Goal: Answer question/provide support: Share knowledge or assist other users

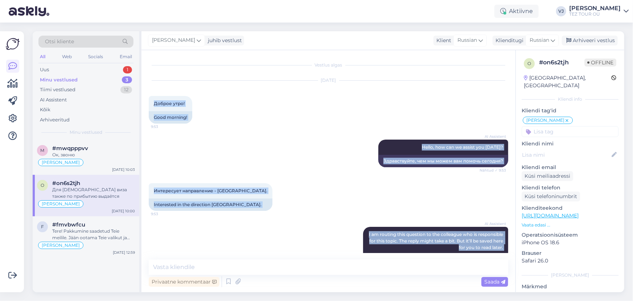
click at [129, 61] on div "All Web Socials Email" at bounding box center [85, 57] width 95 height 11
click at [114, 67] on div "Uus 1" at bounding box center [85, 70] width 95 height 10
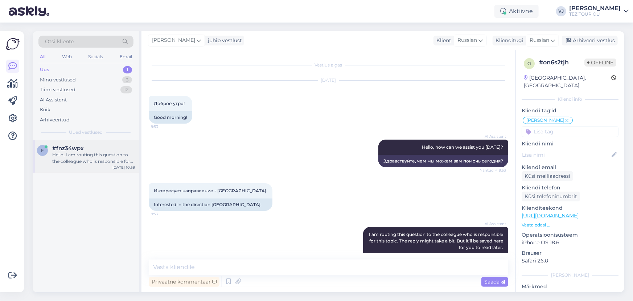
click at [93, 167] on div "f #fnz34wpx Hello, I am routing this question to the colleague who is responsib…" at bounding box center [86, 156] width 107 height 33
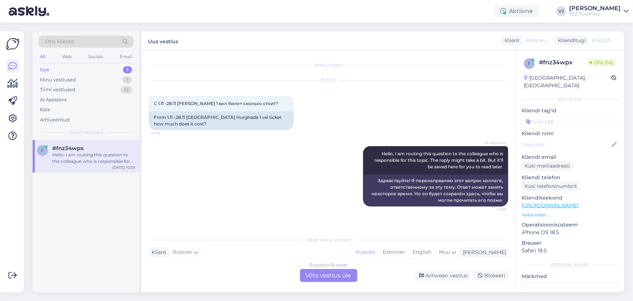
click at [335, 275] on div "Russian to Russian Võta vestlus üle" at bounding box center [328, 275] width 57 height 13
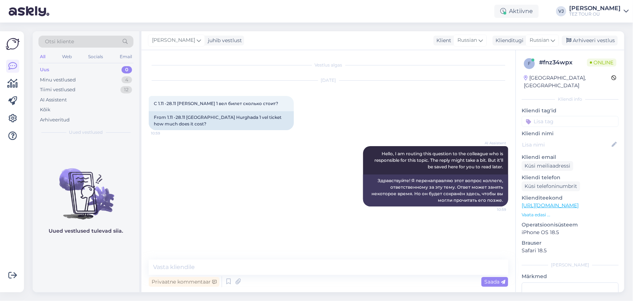
click at [556, 116] on input at bounding box center [570, 121] width 97 height 11
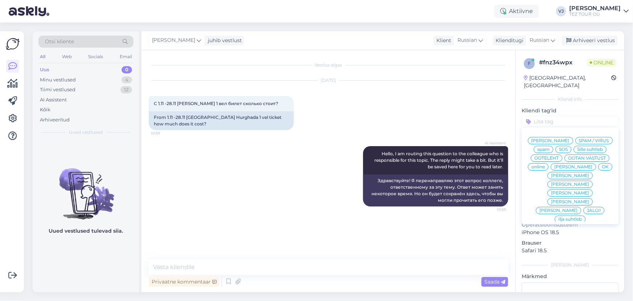
click at [570, 138] on span "[PERSON_NAME]" at bounding box center [551, 140] width 38 height 4
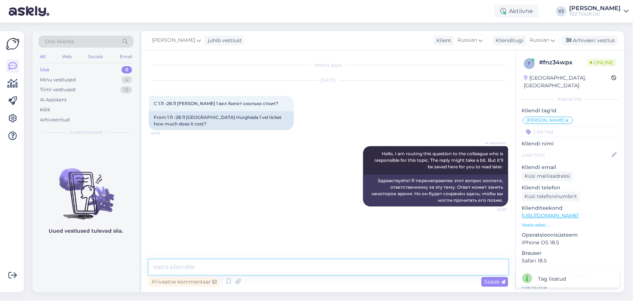
click at [392, 265] on textarea at bounding box center [329, 266] width 360 height 15
type textarea "Добрый день!"
click at [221, 269] on textarea at bounding box center [329, 266] width 360 height 15
type textarea "675 евро"
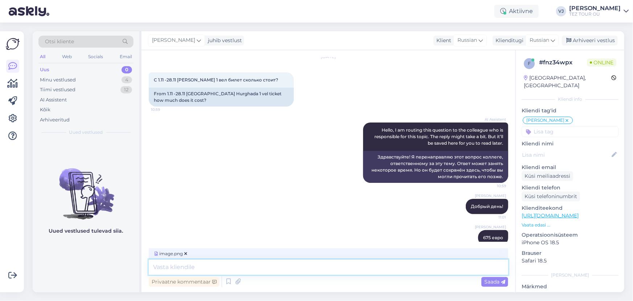
scroll to position [69, 0]
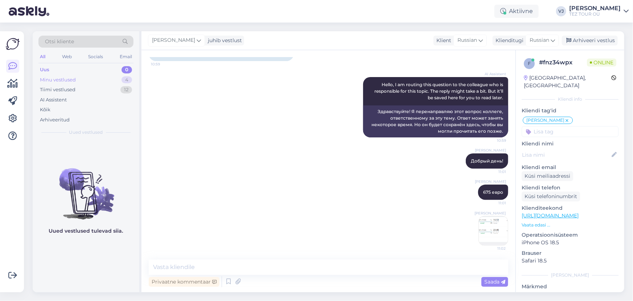
click at [62, 81] on div "Minu vestlused" at bounding box center [58, 79] width 36 height 7
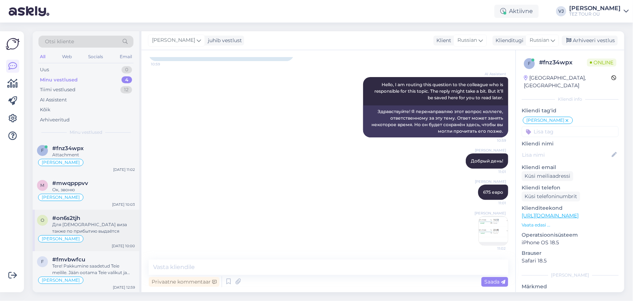
click at [98, 224] on div "Для [DEMOGRAPHIC_DATA] виза также по прибытию выдаётся" at bounding box center [93, 227] width 83 height 13
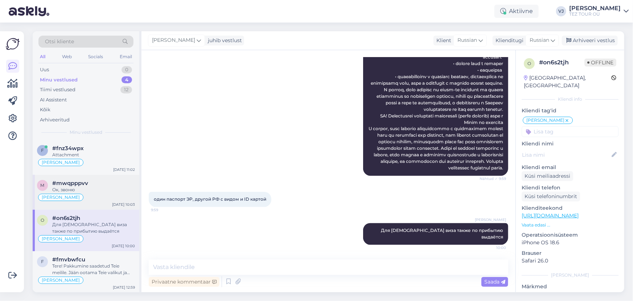
click at [105, 193] on div "[PERSON_NAME]" at bounding box center [86, 197] width 98 height 9
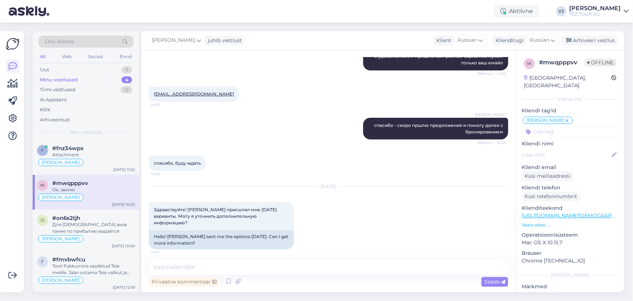
scroll to position [315, 0]
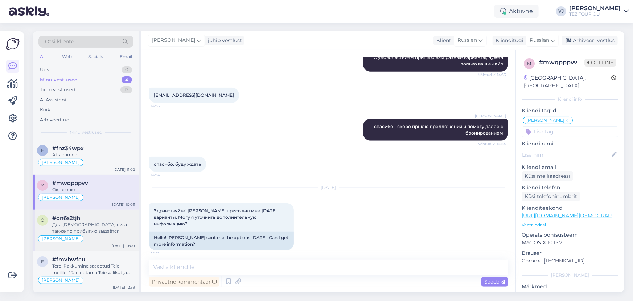
click at [73, 229] on div "Для [DEMOGRAPHIC_DATA] виза также по прибытию выдаётся" at bounding box center [93, 227] width 83 height 13
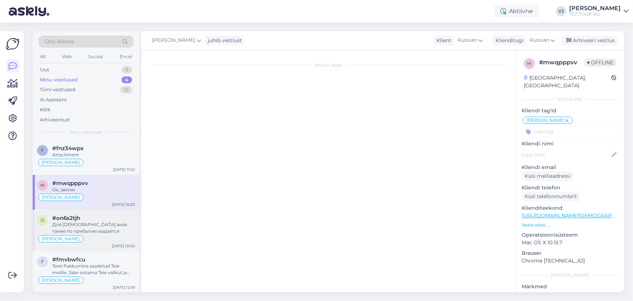
scroll to position [716, 0]
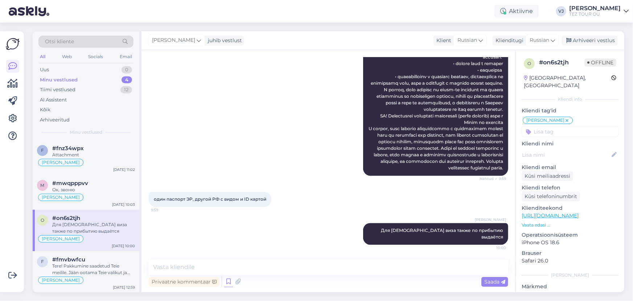
click at [227, 277] on icon at bounding box center [228, 281] width 9 height 11
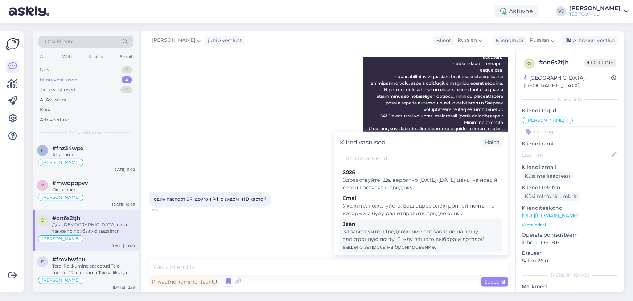
click at [438, 235] on div "Здравствуйте! Предложение отправлено на вашу электронную почту. Я жду вашего вы…" at bounding box center [421, 239] width 157 height 23
type textarea "Здравствуйте! Предложение отправлено на вашу электронную почту. Я жду вашего вы…"
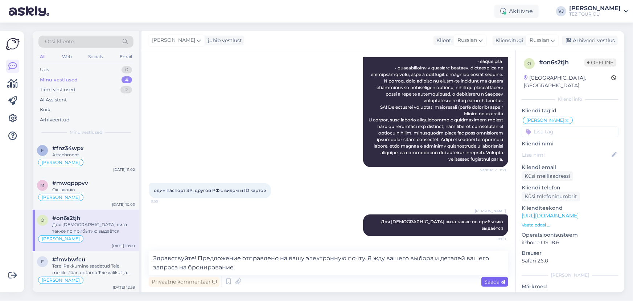
click at [496, 283] on span "Saada" at bounding box center [495, 281] width 21 height 7
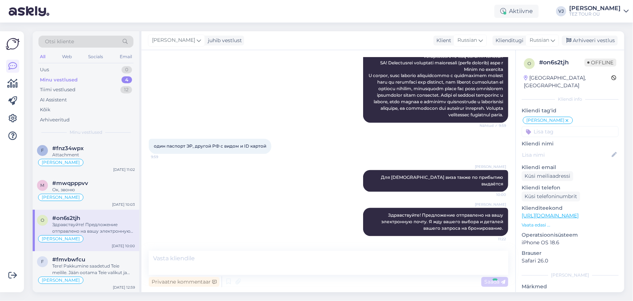
scroll to position [761, 0]
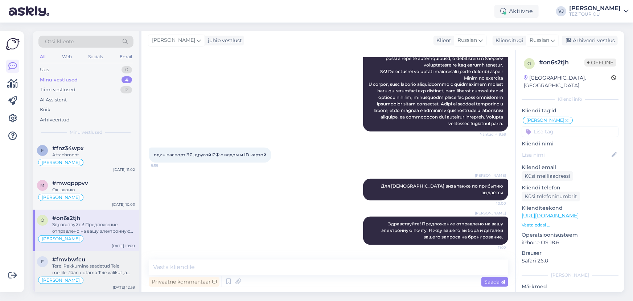
click at [103, 269] on div "Tere! Pakkumine saadetud Teie meilile. Jään ootama Teie valikut ja broneerimiss…" at bounding box center [93, 268] width 83 height 13
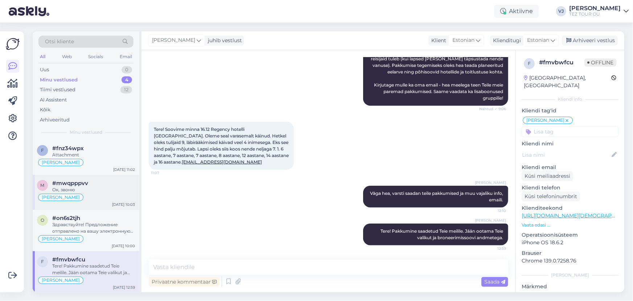
click at [95, 177] on div "m #mwqpppvv Ок, звоню [PERSON_NAME] [DATE] 10:03" at bounding box center [86, 192] width 107 height 35
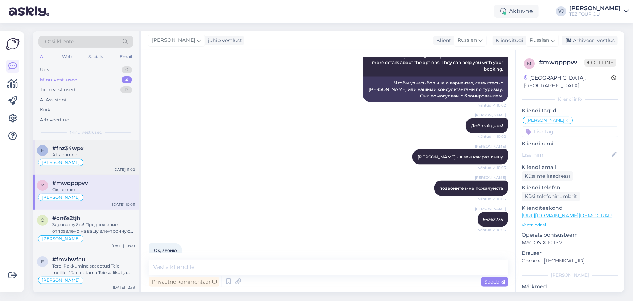
click at [105, 149] on div "#fnz34wpx" at bounding box center [93, 148] width 83 height 7
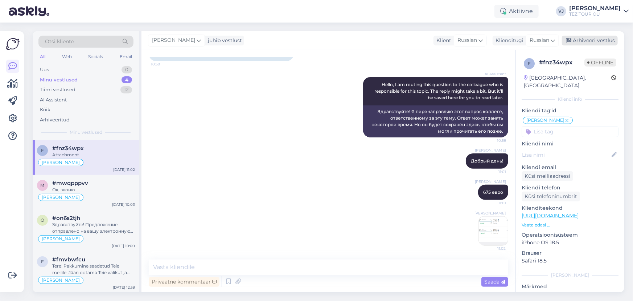
click at [596, 41] on div "Arhiveeri vestlus" at bounding box center [590, 41] width 56 height 10
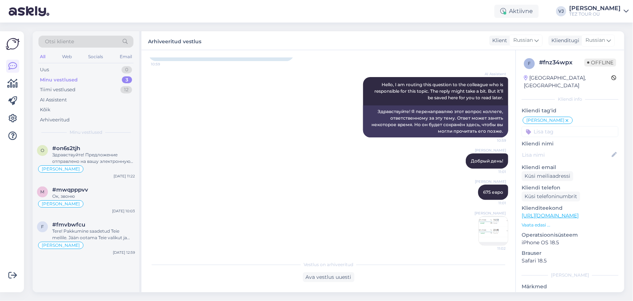
click at [265, 159] on div "[PERSON_NAME] Добрый день! 11:01" at bounding box center [329, 160] width 360 height 31
click at [105, 65] on div "Uus 1" at bounding box center [85, 70] width 95 height 10
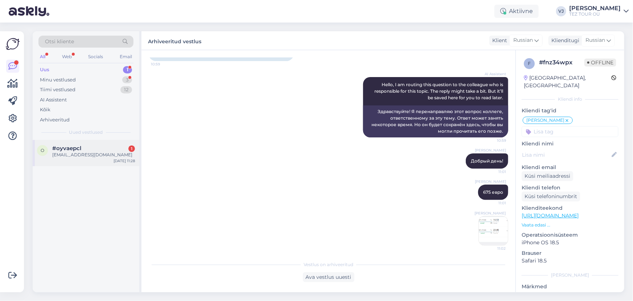
click at [98, 146] on div "#oyvaepcl 1" at bounding box center [93, 148] width 83 height 7
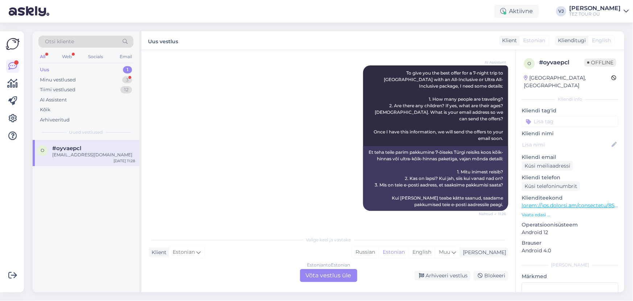
scroll to position [0, 0]
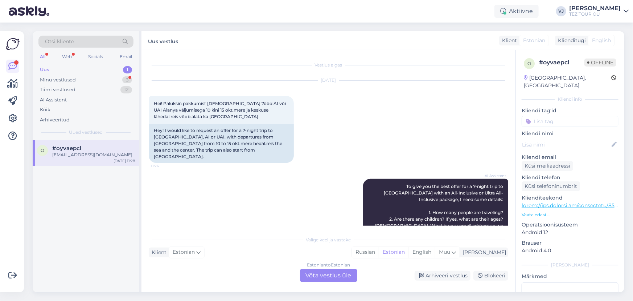
click at [324, 275] on div "Estonian to Estonian Võta vestlus üle" at bounding box center [328, 275] width 57 height 13
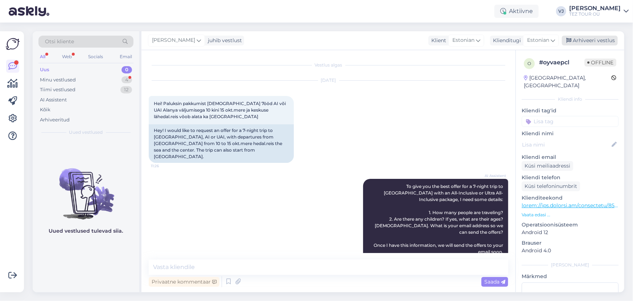
click at [593, 40] on div "Arhiveeri vestlus" at bounding box center [590, 41] width 56 height 10
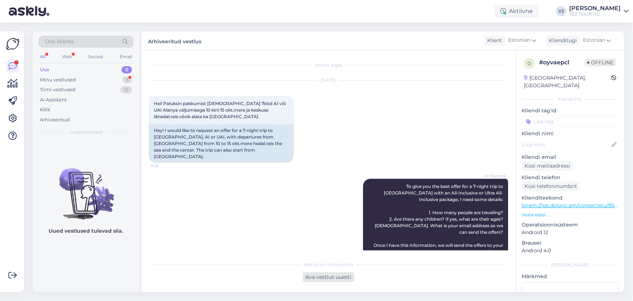
click at [331, 280] on div "Ava vestlus uuesti" at bounding box center [329, 277] width 52 height 10
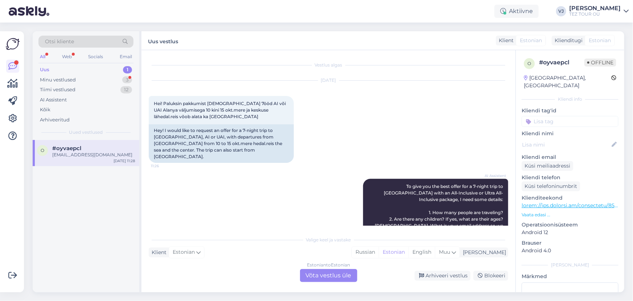
click at [557, 116] on input at bounding box center [570, 121] width 97 height 11
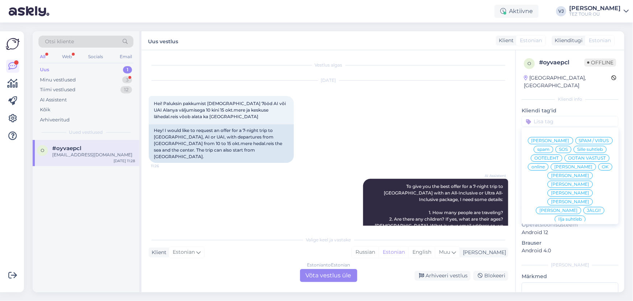
click at [570, 138] on span "[PERSON_NAME]" at bounding box center [551, 140] width 38 height 4
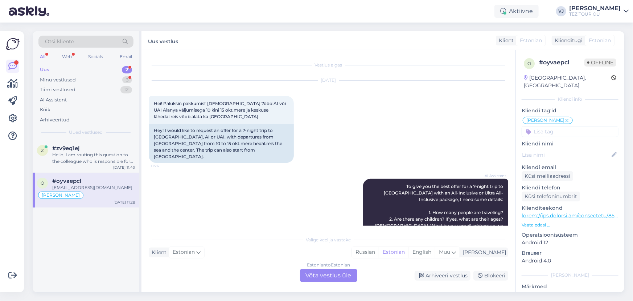
click at [86, 70] on div "Uus 2" at bounding box center [85, 70] width 95 height 10
click at [117, 156] on div "Hello, I am routing this question to the colleague who is responsible for this …" at bounding box center [93, 157] width 83 height 13
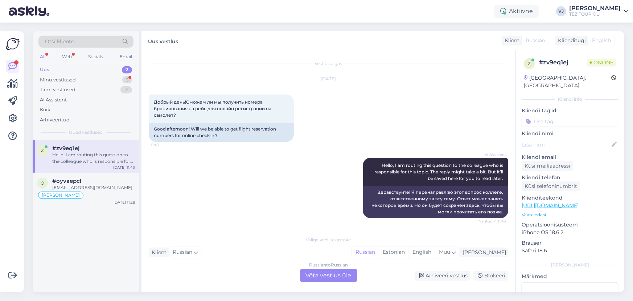
click at [344, 276] on div "Russian to Russian Võta vestlus üle" at bounding box center [328, 275] width 57 height 13
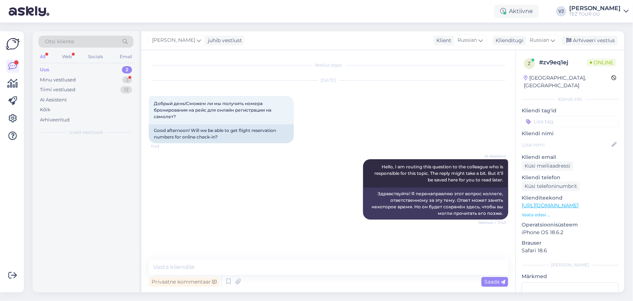
scroll to position [0, 0]
click at [541, 116] on input at bounding box center [570, 121] width 97 height 11
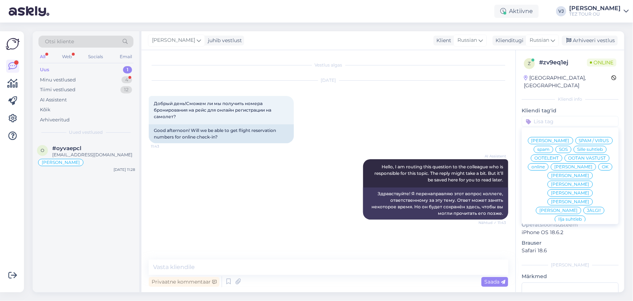
click at [570, 138] on span "[PERSON_NAME]" at bounding box center [551, 140] width 38 height 4
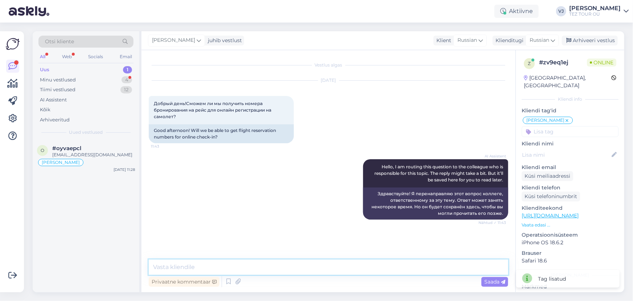
click at [297, 264] on textarea at bounding box center [329, 266] width 360 height 15
type textarea "Добрый день!"
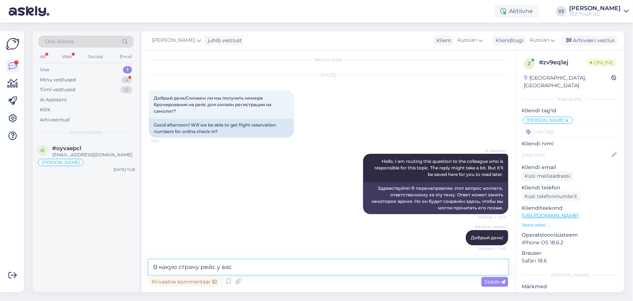
type textarea "В какую страну рейс у вас?"
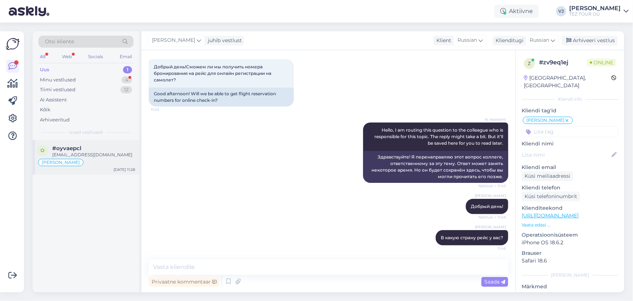
click at [103, 163] on div "[PERSON_NAME]" at bounding box center [86, 162] width 98 height 9
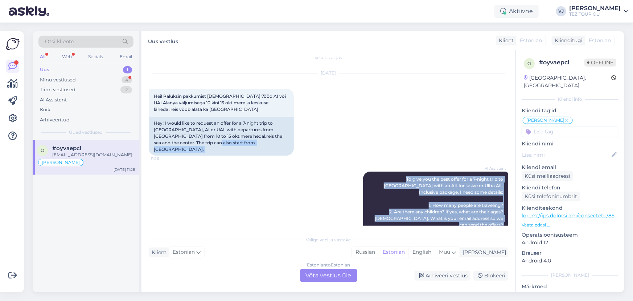
scroll to position [0, 0]
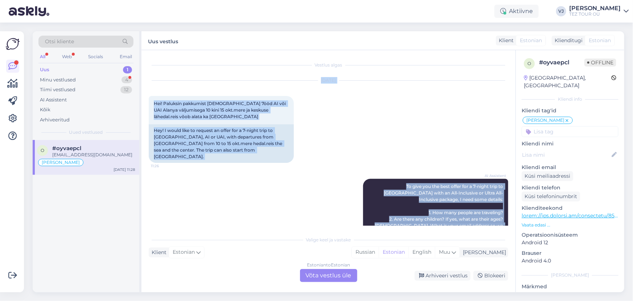
drag, startPoint x: 241, startPoint y: 215, endPoint x: 145, endPoint y: 77, distance: 167.9
click at [145, 77] on div "Vestlus algas [DATE] Hei! Paluksin pakkumist [DEMOGRAPHIC_DATA] 7ööd AI või UAI…" at bounding box center [329, 171] width 374 height 242
copy div "Lor 28 9020 Ips! Dolorsit ametconse Adipi 8eli SE doe TEM Incidi utlaboreetd 42…"
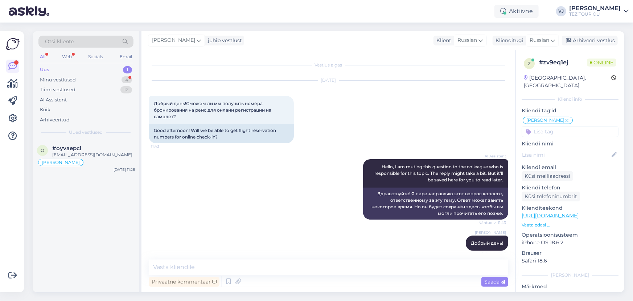
scroll to position [68, 0]
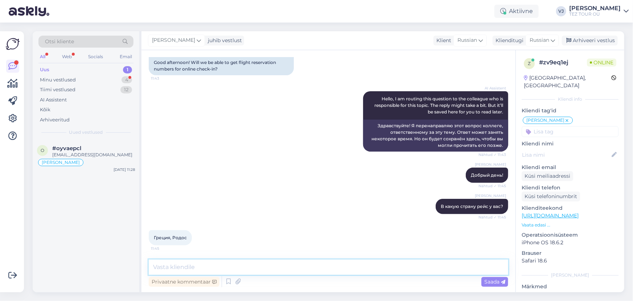
click at [178, 265] on textarea at bounding box center [329, 266] width 360 height 15
type textarea "за 4-5 дней моя коллега вышлет вам на почту код AIR BALTIC"
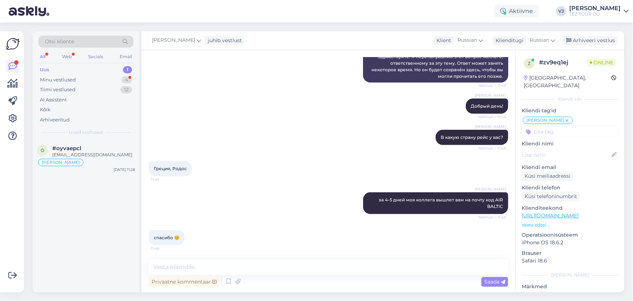
scroll to position [0, 0]
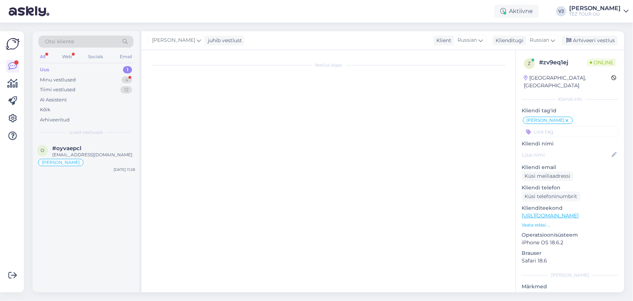
click at [223, 270] on div "Vestlus algas" at bounding box center [329, 171] width 374 height 242
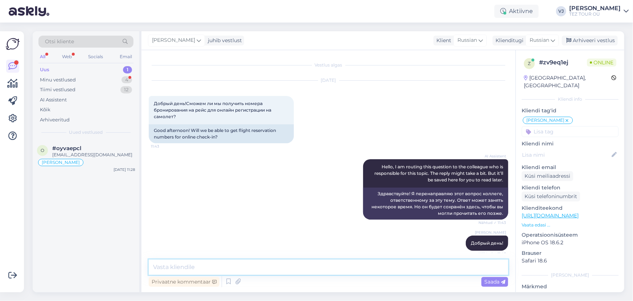
click at [223, 262] on textarea at bounding box center [329, 266] width 360 height 15
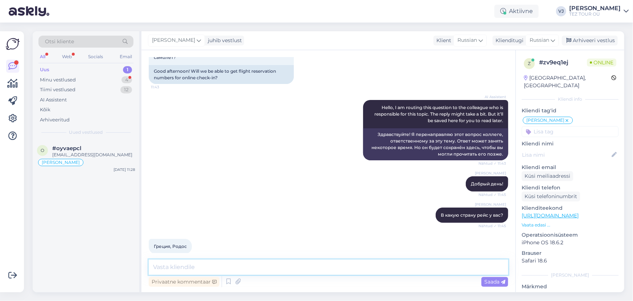
scroll to position [137, 0]
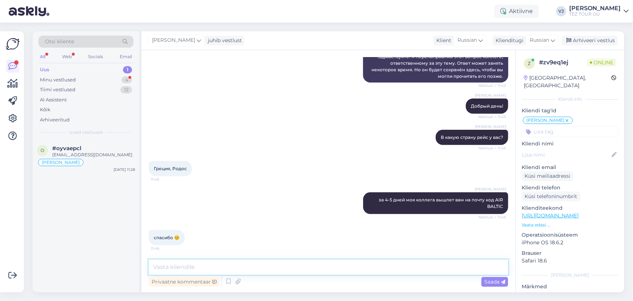
click at [203, 265] on textarea at bounding box center [329, 266] width 360 height 15
type textarea "g"
type textarea "Пожалуйста"
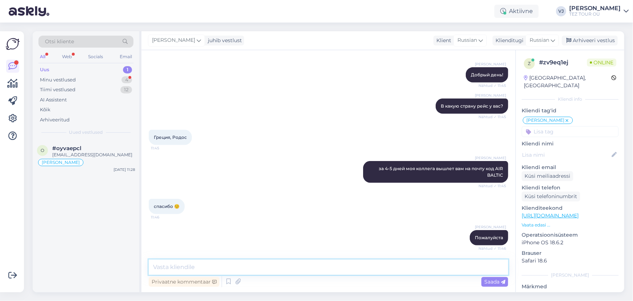
scroll to position [206, 0]
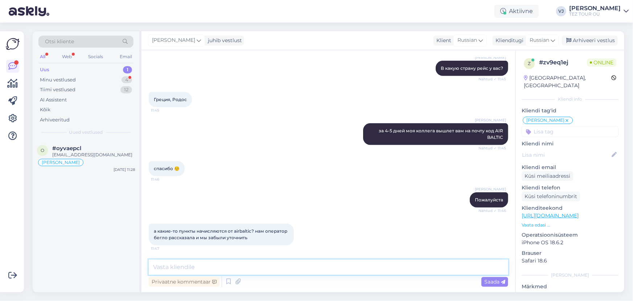
click at [275, 262] on textarea at bounding box center [329, 266] width 360 height 15
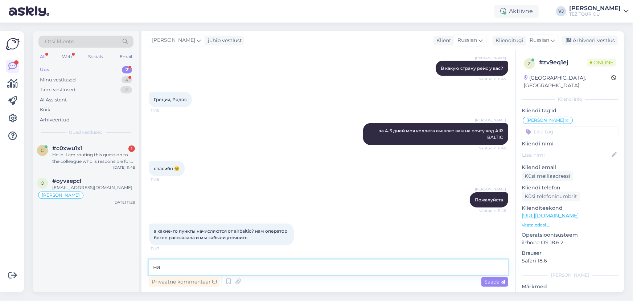
type textarea "н"
type textarea "L"
type textarea "Да, сможете при регистрации внести свой номер AIRBALTIC CLUB"
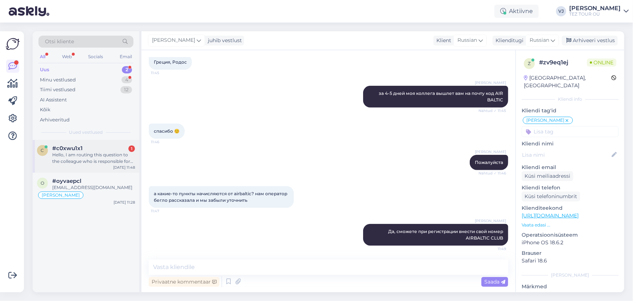
click at [69, 154] on div "Hello, I am routing this question to the colleague who is responsible for this …" at bounding box center [93, 157] width 83 height 13
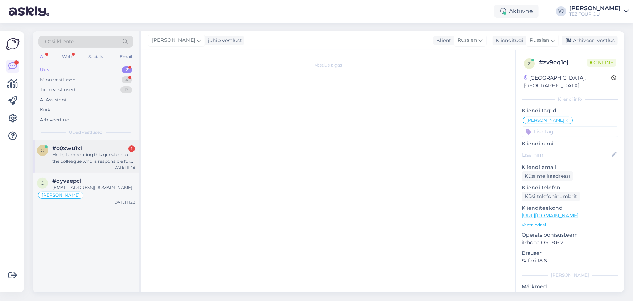
scroll to position [0, 0]
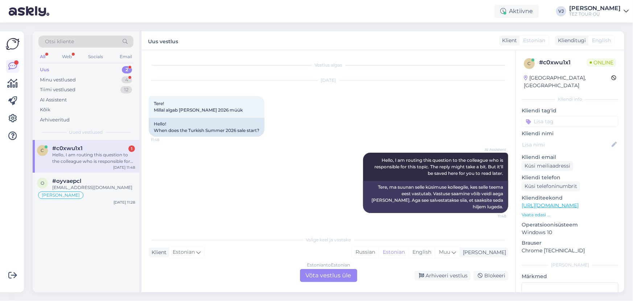
click at [330, 276] on div "Estonian to Estonian Võta vestlus üle" at bounding box center [328, 275] width 57 height 13
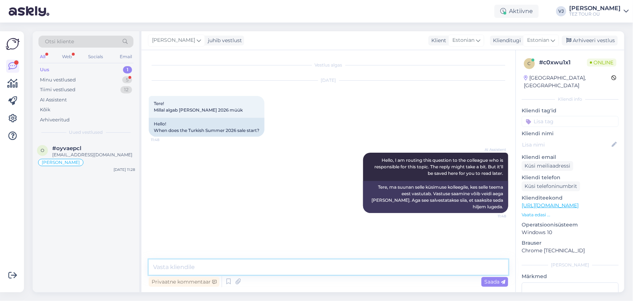
click at [326, 267] on textarea at bounding box center [329, 266] width 360 height 15
click at [229, 282] on icon at bounding box center [228, 281] width 9 height 11
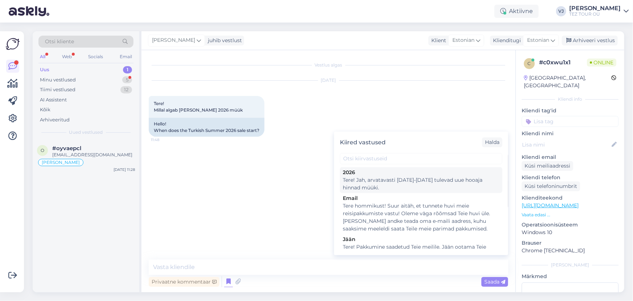
click at [434, 182] on div "Tere! Jah, arvatavasti [DATE]-[DATE] tulevad uue hooaja hinnad müüki." at bounding box center [421, 183] width 157 height 15
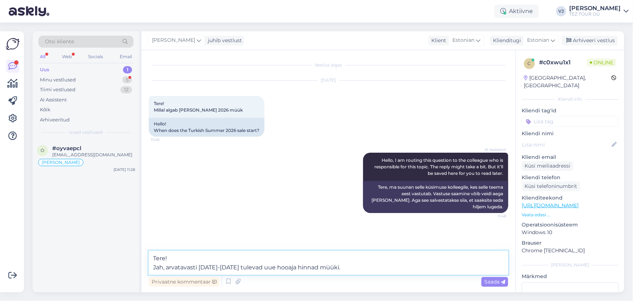
drag, startPoint x: 166, startPoint y: 269, endPoint x: 126, endPoint y: 269, distance: 39.9
click at [126, 269] on div "Otsi kliente All Web Socials Email Uus 1 Minu vestlused 5 Tiimi vestlused 12 AI…" at bounding box center [329, 161] width 592 height 261
click at [189, 268] on textarea "Tere! Arvatavasti [DATE]-[DATE] tulevad uue hooaja hinnad müüki." at bounding box center [329, 262] width 360 height 24
type textarea "Tere! Arvatavasti [DATE]-[DATE] tulevad uue hooaja hinnad müüki."
click at [489, 280] on span "Saada" at bounding box center [495, 281] width 21 height 7
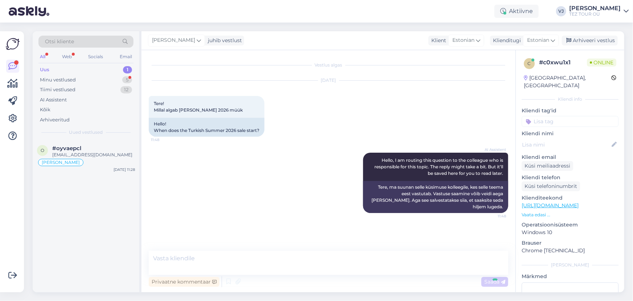
scroll to position [5, 0]
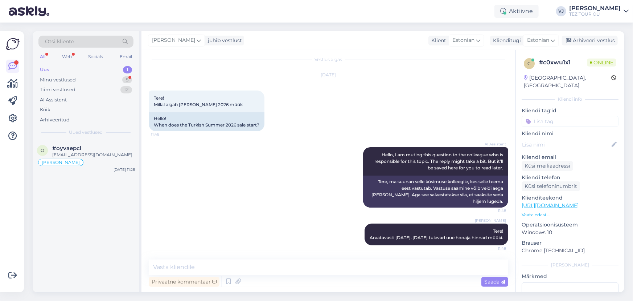
click at [571, 116] on input at bounding box center [570, 121] width 97 height 11
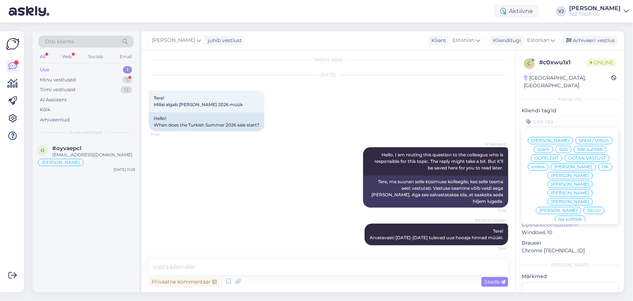
click at [570, 138] on span "[PERSON_NAME]" at bounding box center [551, 140] width 38 height 4
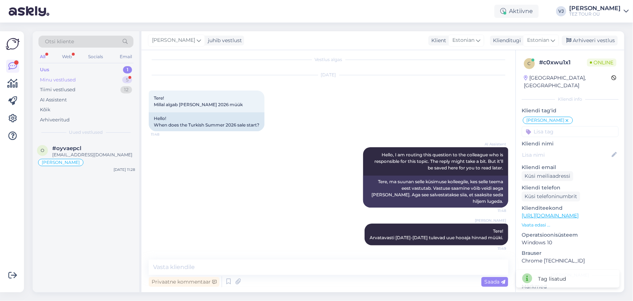
click at [103, 81] on div "Minu vestlused 5" at bounding box center [85, 80] width 95 height 10
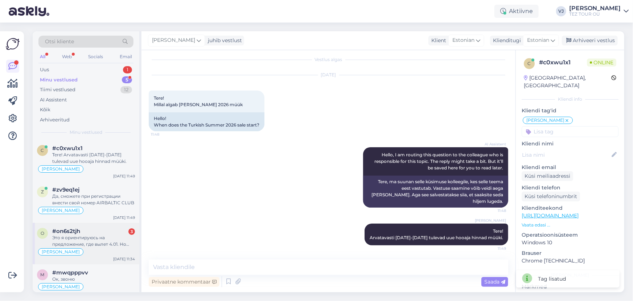
click at [105, 235] on div "Это я ориентируюсь на предложение, где вылет 4.01. Но меня интересует 19.12. Мо…" at bounding box center [93, 240] width 83 height 13
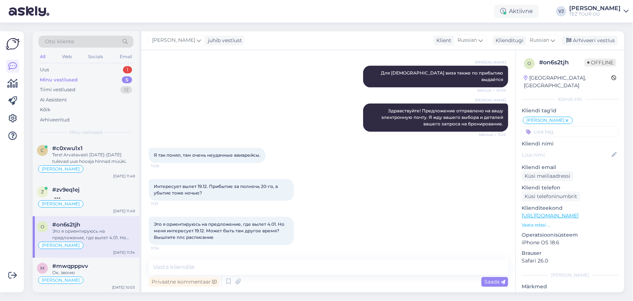
scroll to position [874, 0]
click at [214, 267] on textarea at bounding box center [329, 266] width 360 height 15
type textarea "c"
type textarea "Сейчас"
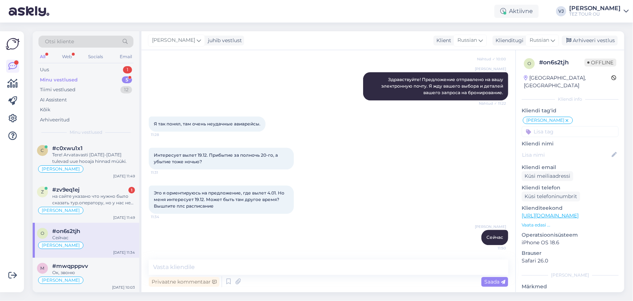
scroll to position [301, 0]
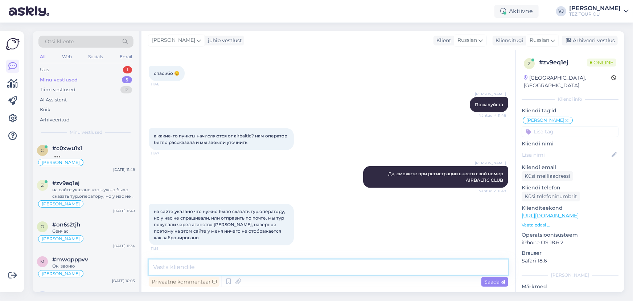
click at [206, 263] on textarea at bounding box center [329, 266] width 360 height 15
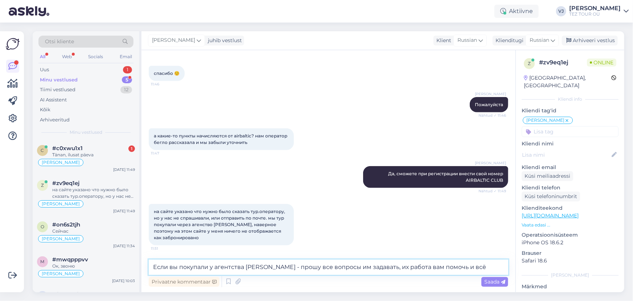
type textarea "Если вы покупали у агентства [PERSON_NAME] - прошу все вопросы им задавать, их …"
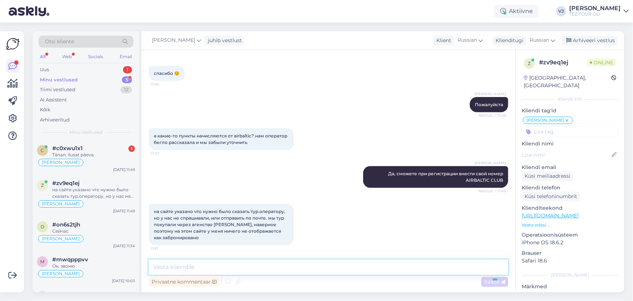
scroll to position [345, 0]
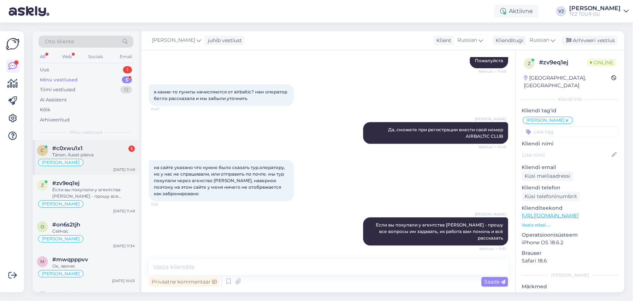
click at [75, 154] on div "Tänan, ilusat päeva" at bounding box center [93, 154] width 83 height 7
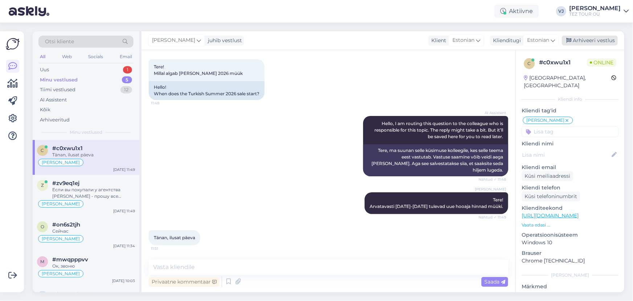
click at [583, 40] on div "Arhiveeri vestlus" at bounding box center [590, 41] width 56 height 10
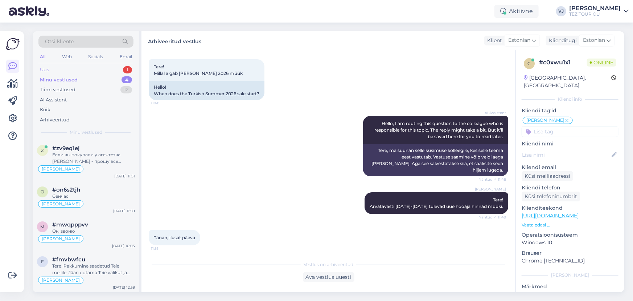
click at [55, 67] on div "Uus 1" at bounding box center [85, 70] width 95 height 10
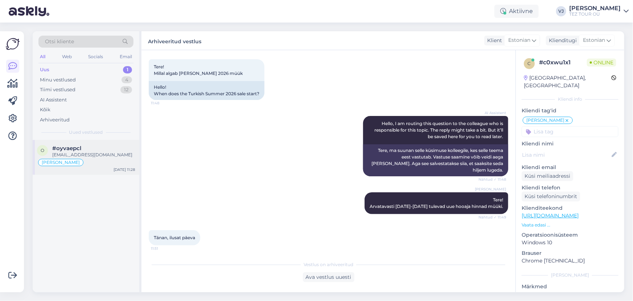
click at [94, 158] on div "[PERSON_NAME]" at bounding box center [86, 162] width 98 height 9
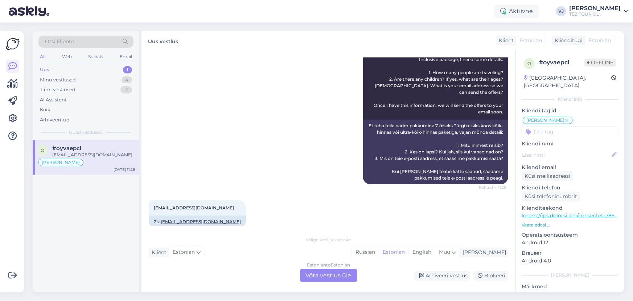
scroll to position [143, 0]
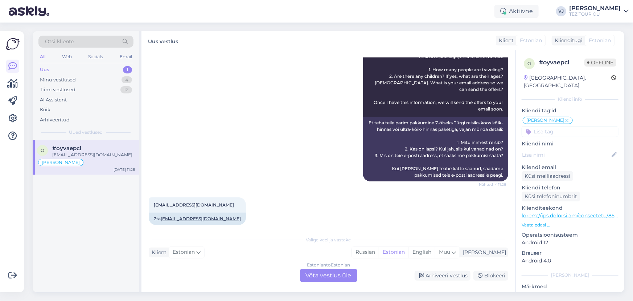
click at [325, 274] on div "Estonian to Estonian Võta vestlus üle" at bounding box center [328, 275] width 57 height 13
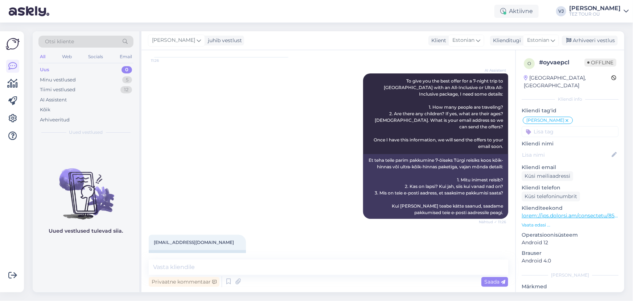
scroll to position [116, 0]
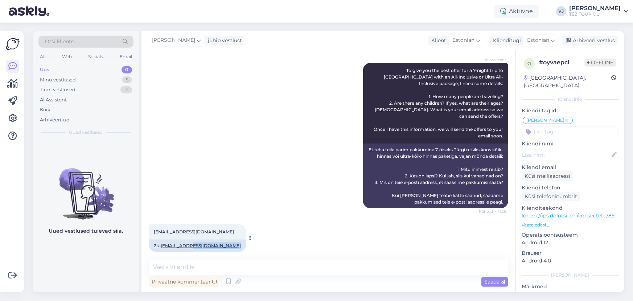
drag, startPoint x: 233, startPoint y: 240, endPoint x: 186, endPoint y: 238, distance: 47.2
click at [186, 239] on div "2tä [EMAIL_ADDRESS][DOMAIN_NAME]" at bounding box center [197, 245] width 97 height 12
copy link "[EMAIL_ADDRESS][DOMAIN_NAME]"
click at [298, 179] on div "AI Assistent To give you the best offer for a 7-night trip to [GEOGRAPHIC_DATA]…" at bounding box center [329, 135] width 360 height 161
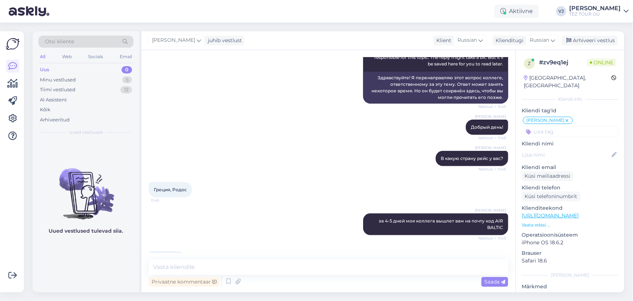
scroll to position [396, 0]
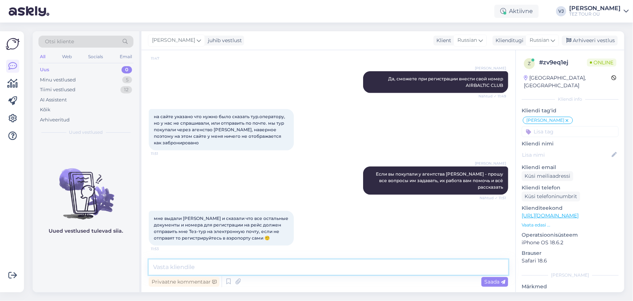
click at [222, 270] on textarea at bounding box center [329, 266] width 360 height 15
type textarea "Нет - не так это работает"
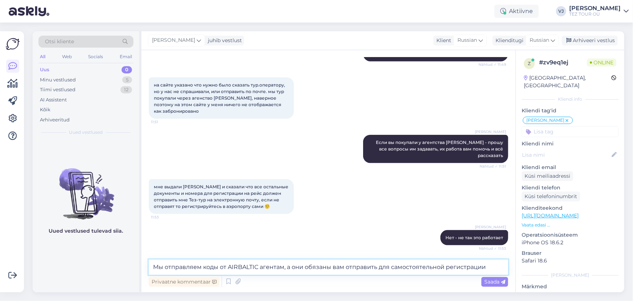
type textarea "Мы отправляем коды от AIRBALTIC агентам, а они обязаны вам отправить для самост…"
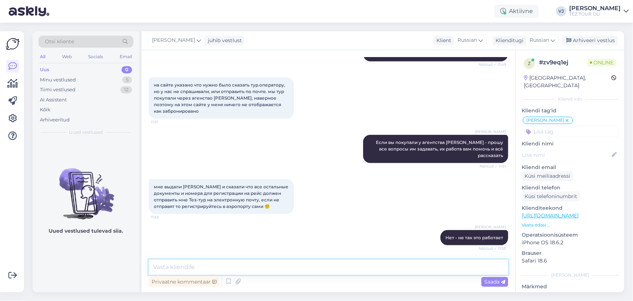
scroll to position [471, 0]
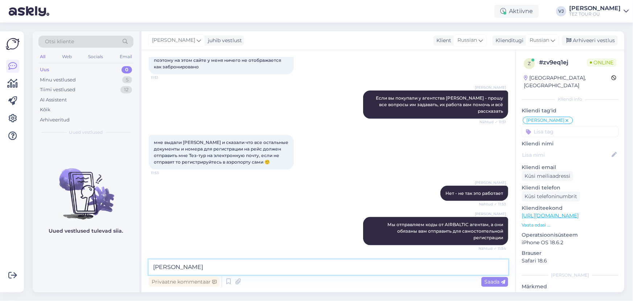
type textarea "Т"
click at [323, 268] on textarea at bounding box center [329, 266] width 360 height 15
type textarea "Позвоните им"
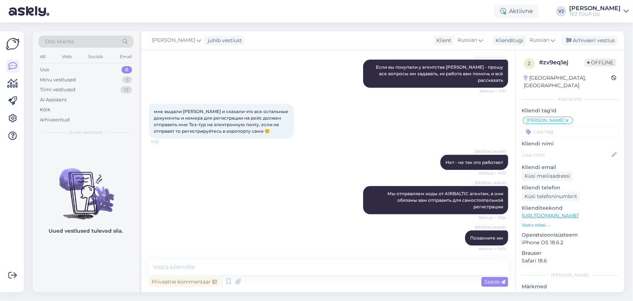
click at [224, 204] on div "[PERSON_NAME] Мы отправляем коды от AIRBALTIC агентам, а они обязаны вам отправ…" at bounding box center [329, 200] width 360 height 44
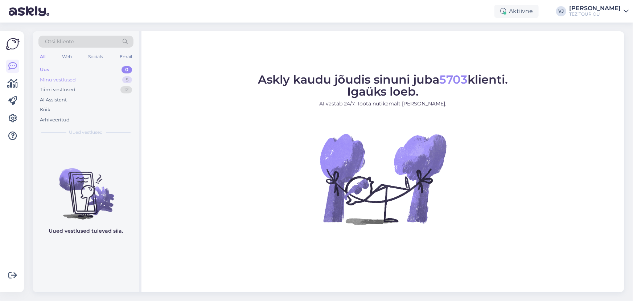
click at [76, 77] on div "Minu vestlused 5" at bounding box center [85, 80] width 95 height 10
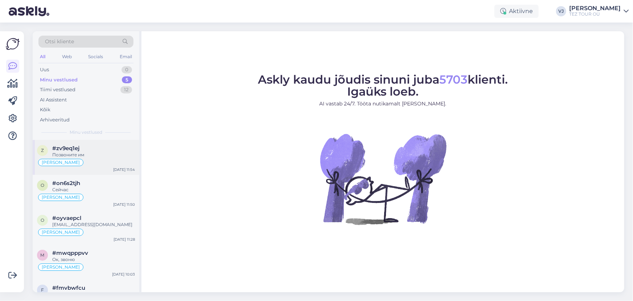
click at [86, 165] on div "[PERSON_NAME]" at bounding box center [86, 162] width 98 height 9
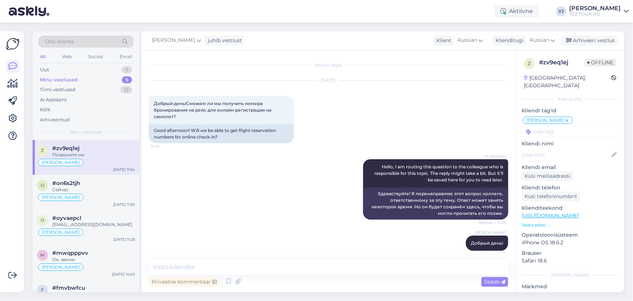
scroll to position [502, 0]
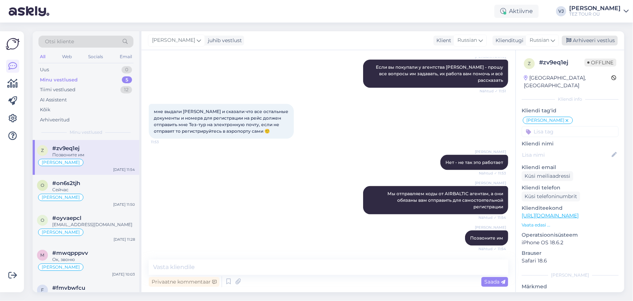
click at [616, 42] on div "Arhiveeri vestlus" at bounding box center [590, 41] width 56 height 10
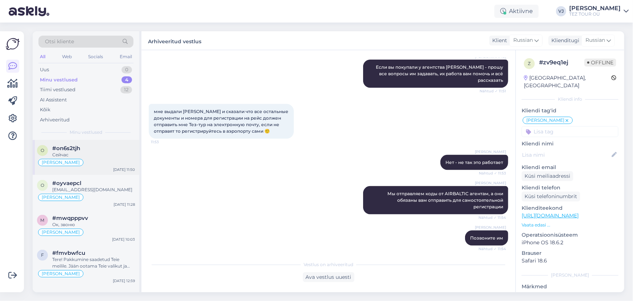
click at [85, 145] on div "#on6s2tjh" at bounding box center [93, 148] width 83 height 7
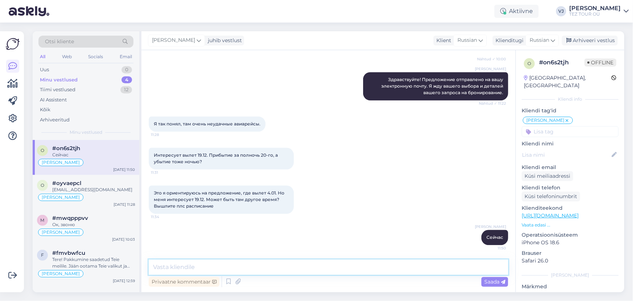
click at [289, 270] on textarea at bounding box center [329, 266] width 360 height 15
type textarea "d"
type textarea "выслал"
